Goal: Book appointment/travel/reservation

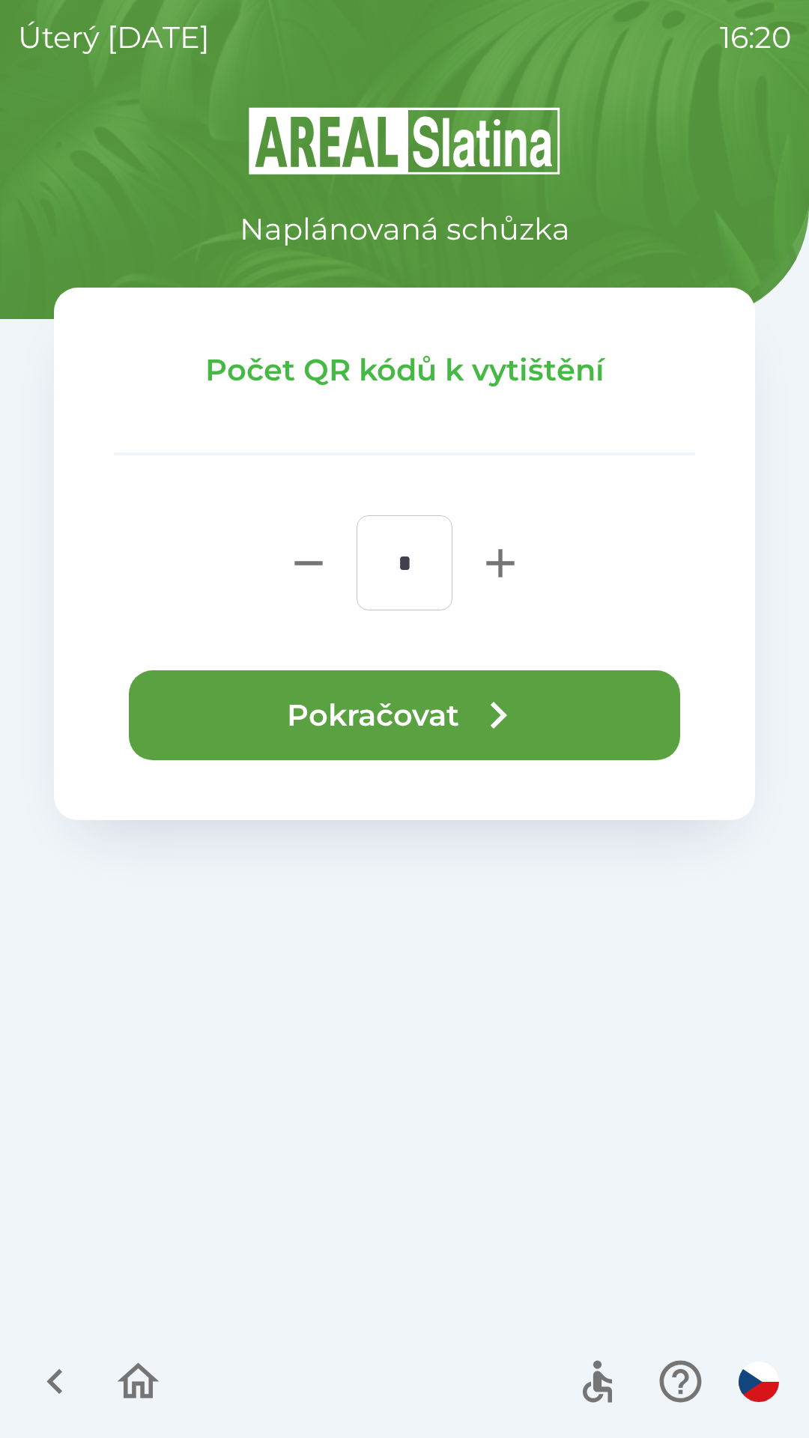
click at [45, 1387] on icon "button" at bounding box center [55, 1381] width 50 height 50
click at [111, 1371] on button "button" at bounding box center [138, 1381] width 62 height 62
click at [134, 1388] on icon "button" at bounding box center [139, 1381] width 42 height 36
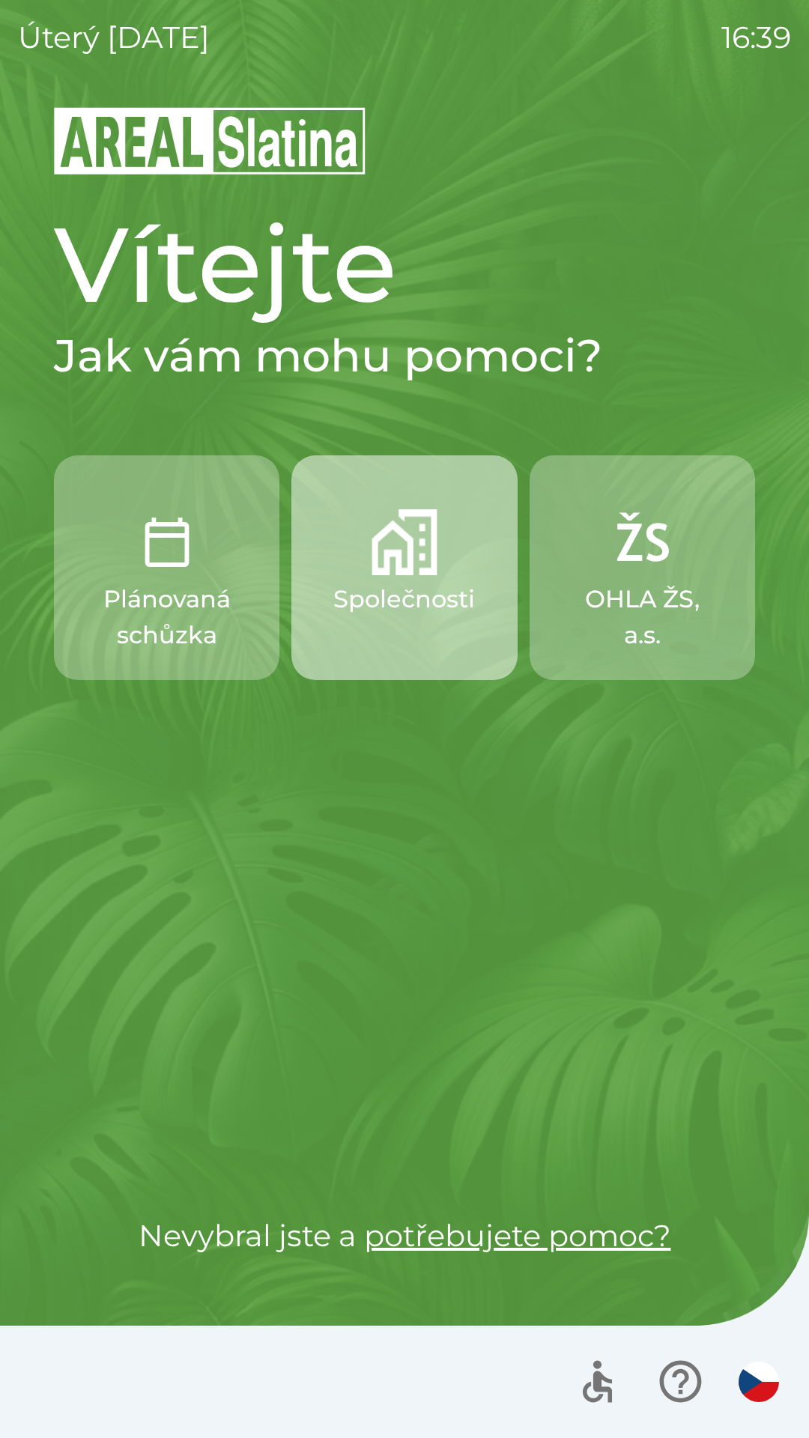
click at [428, 598] on p "Společnosti" at bounding box center [404, 599] width 142 height 36
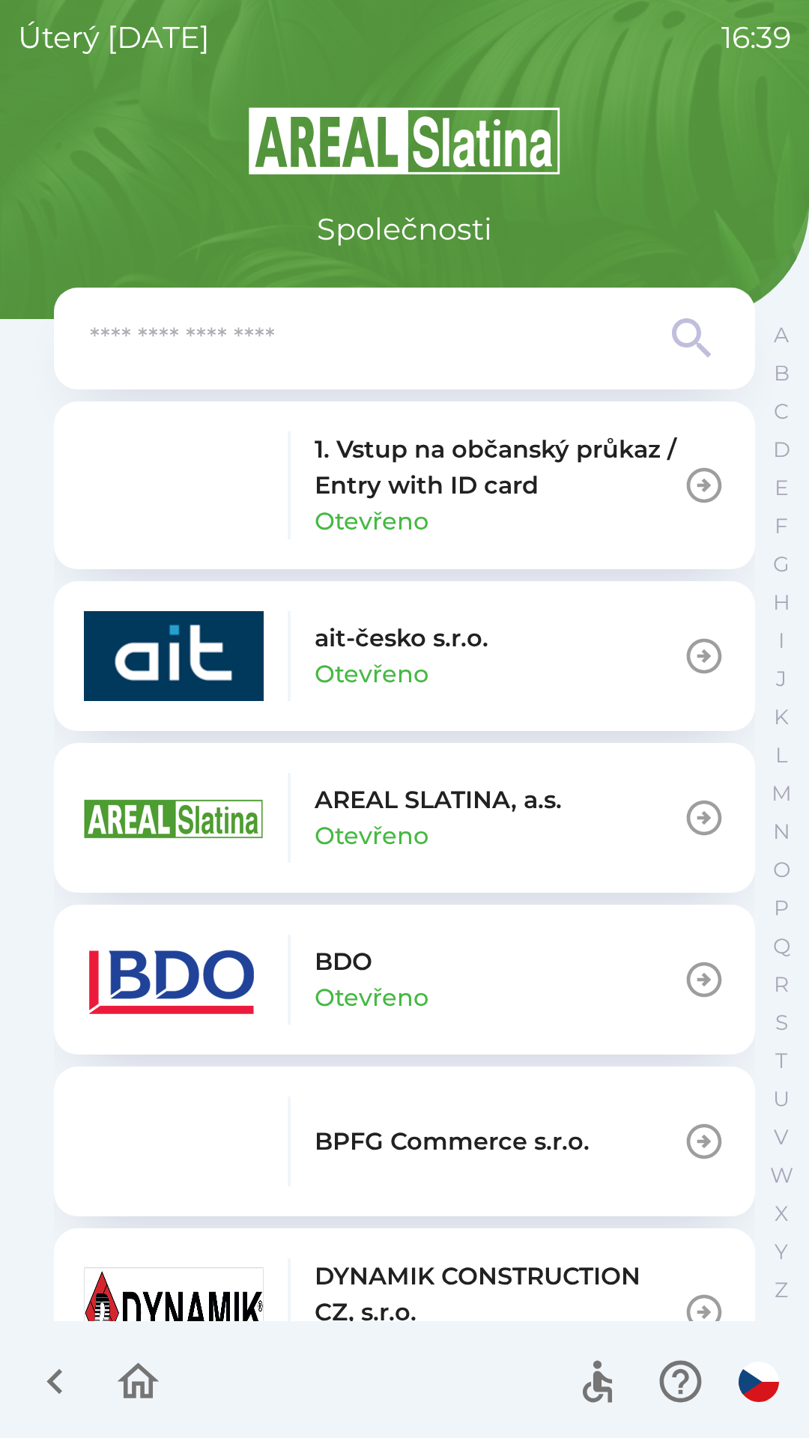
click at [505, 980] on button "BDO Otevřeno" at bounding box center [404, 980] width 701 height 150
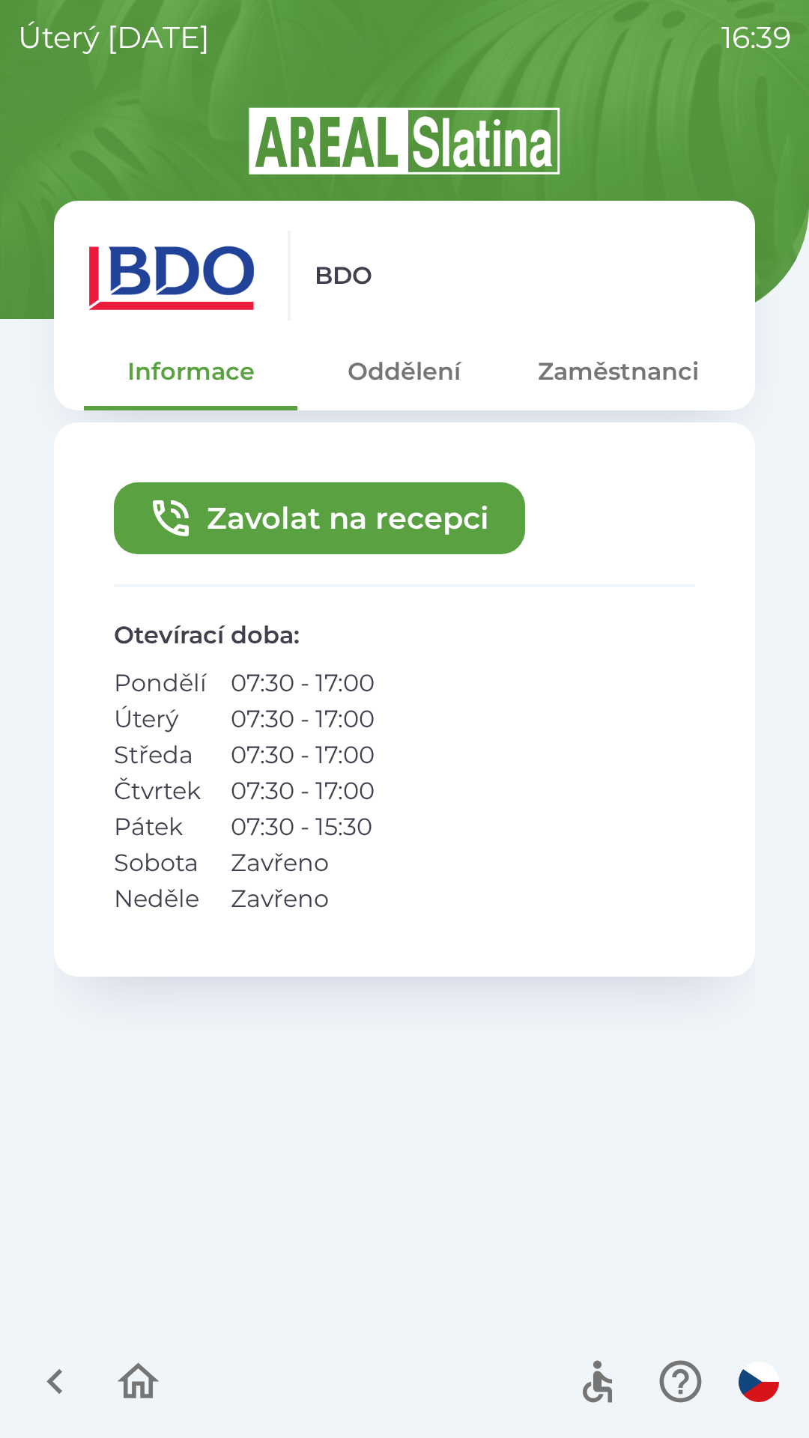
click at [365, 518] on button "Zavolat na recepci" at bounding box center [319, 518] width 411 height 72
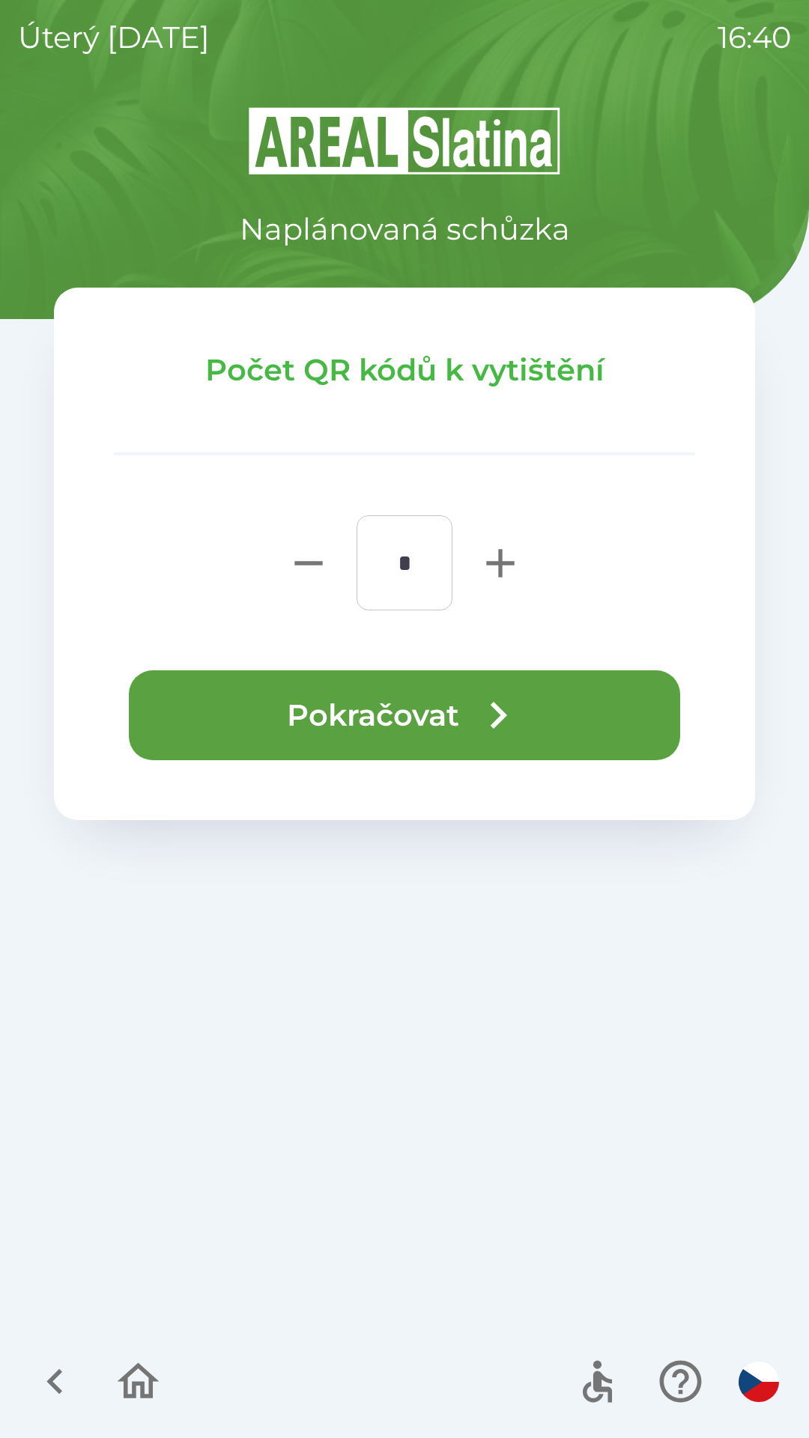
click at [464, 713] on button "Pokračovat" at bounding box center [404, 715] width 551 height 90
